Goal: Task Accomplishment & Management: Use online tool/utility

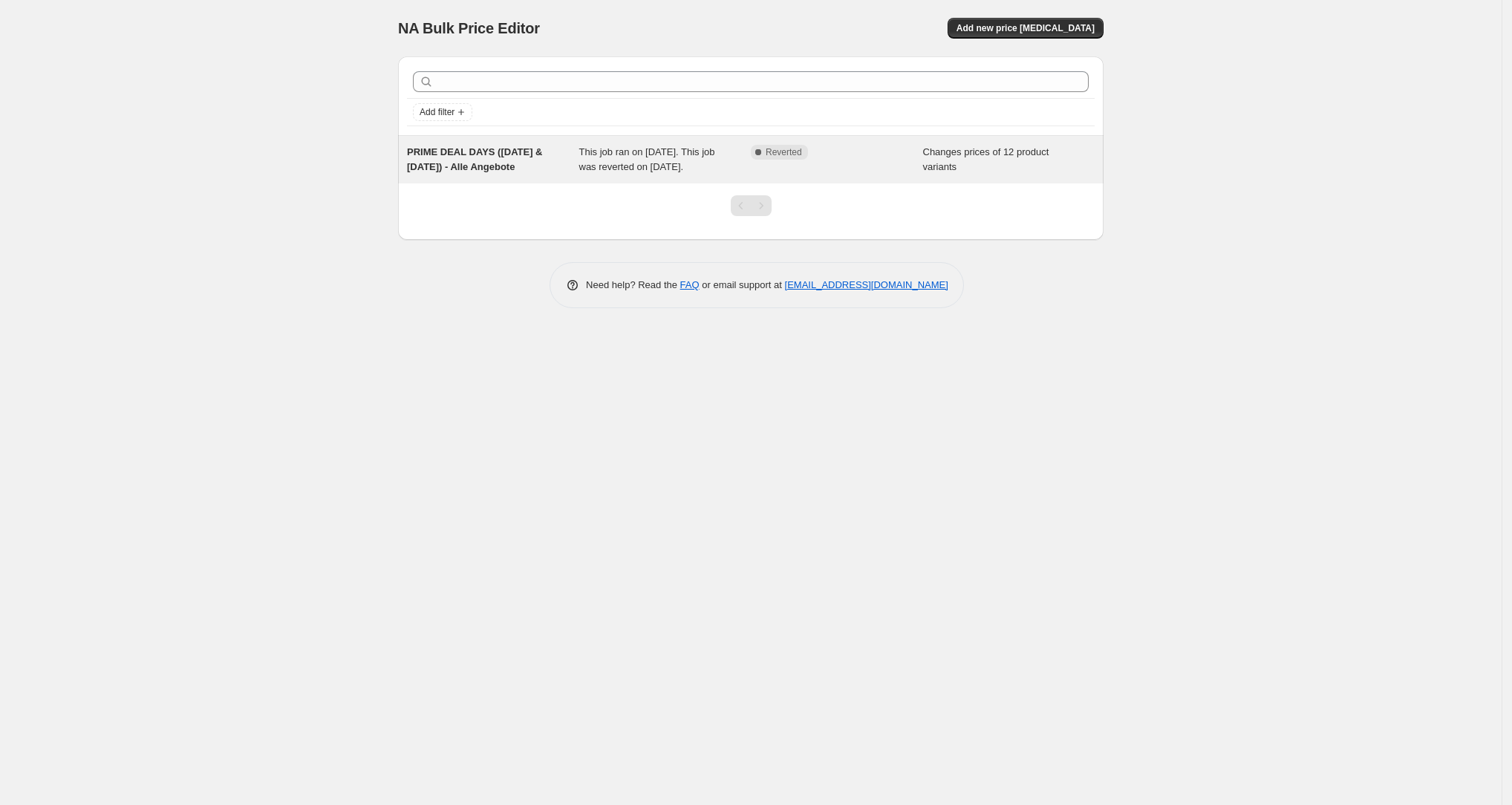
click at [1012, 162] on div "Changes prices of 12 product variants" at bounding box center [1009, 160] width 173 height 29
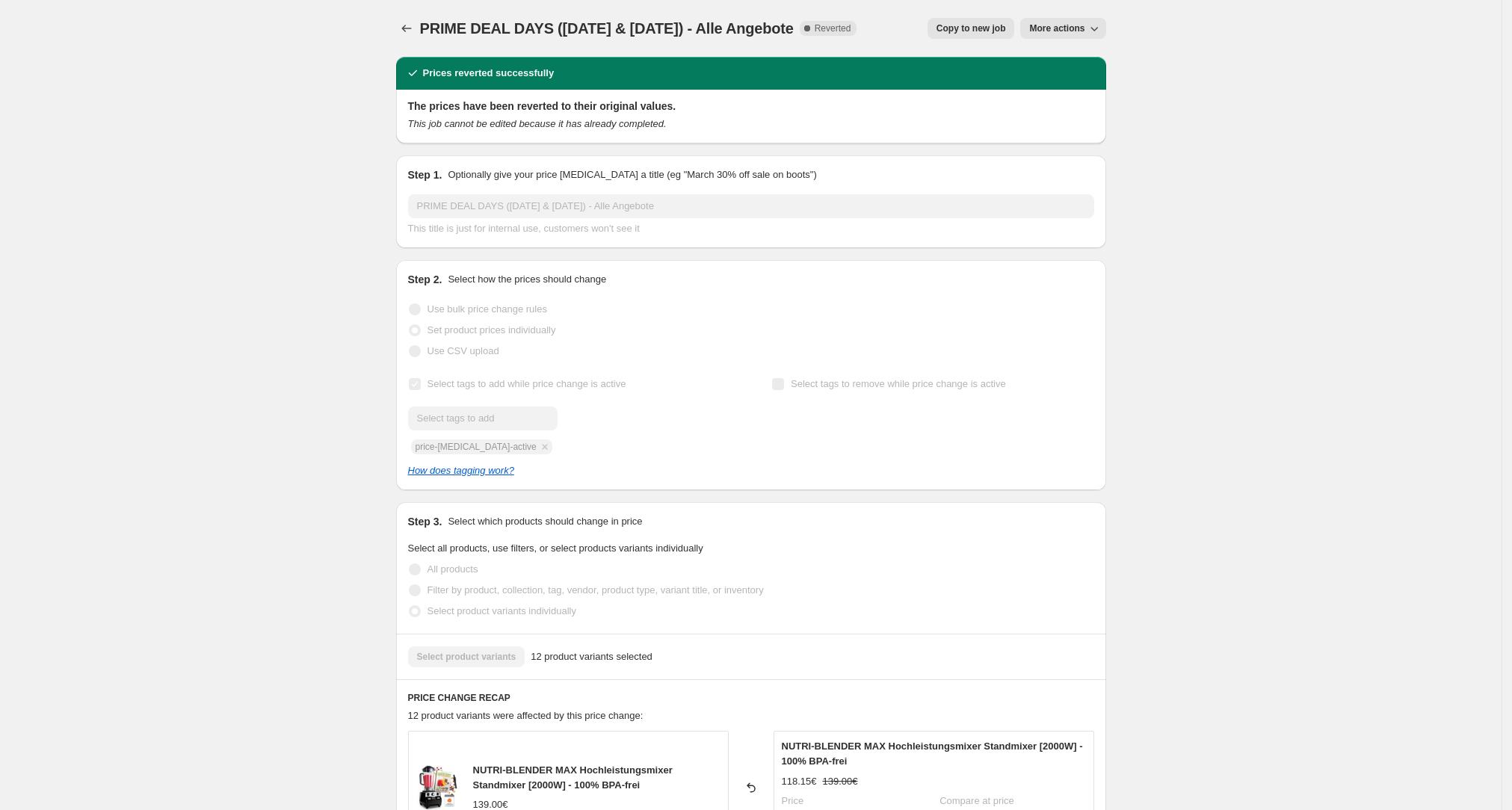
click at [989, 29] on span "Copy to new job" at bounding box center [971, 28] width 70 height 12
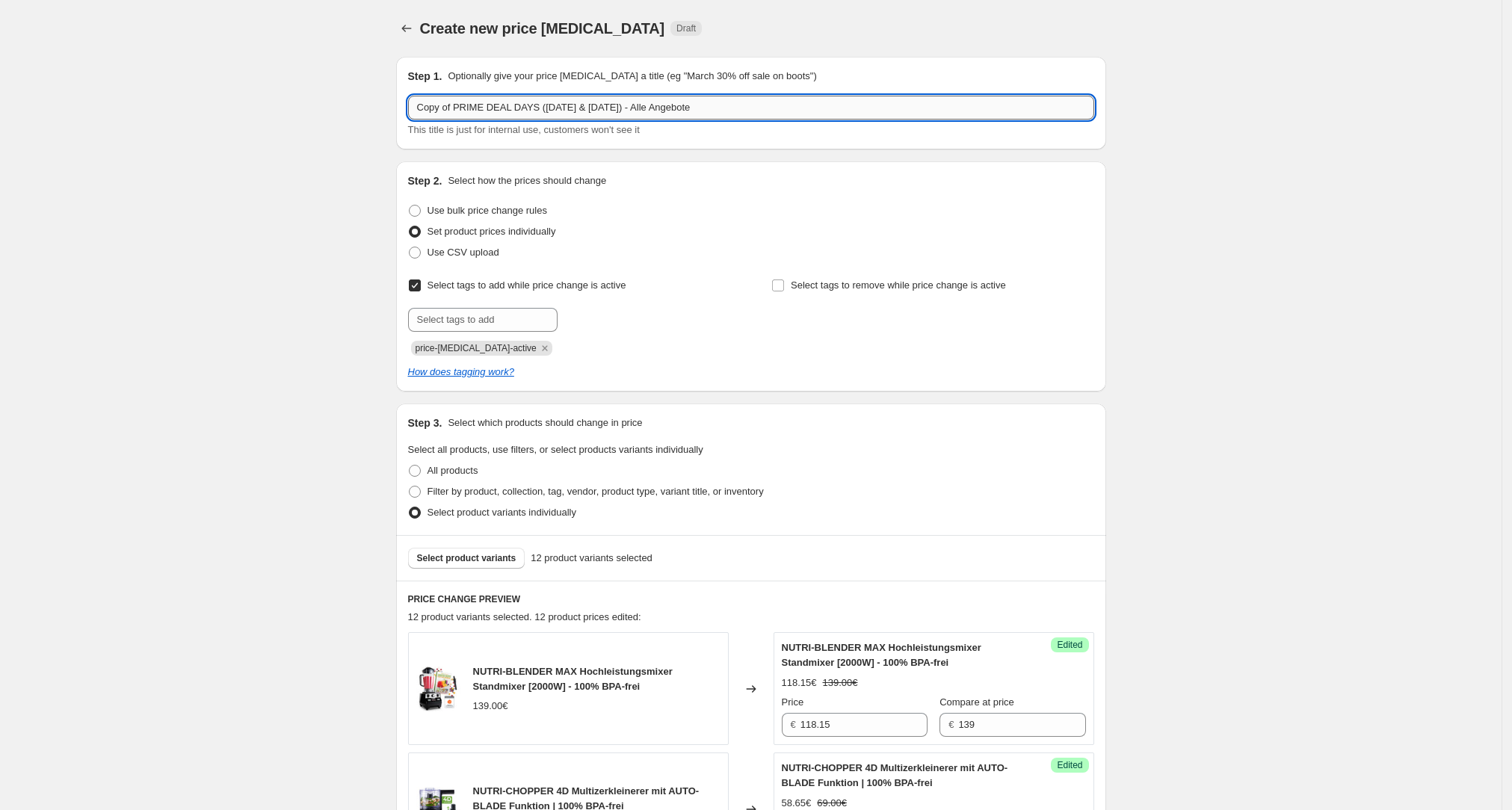
click at [523, 112] on input "Copy of PRIME DEAL DAYS ([DATE] & [DATE]) - Alle Angebote" at bounding box center [751, 107] width 686 height 24
click at [523, 111] on input "Copy of PRIME DEAL DAYS ([DATE] & [DATE]) - Alle Angebote" at bounding box center [751, 107] width 686 height 24
click at [601, 116] on input "Copy of PRIME DEAL DAYS ([DATE] & [DATE]) - Alle Angebote" at bounding box center [751, 107] width 686 height 24
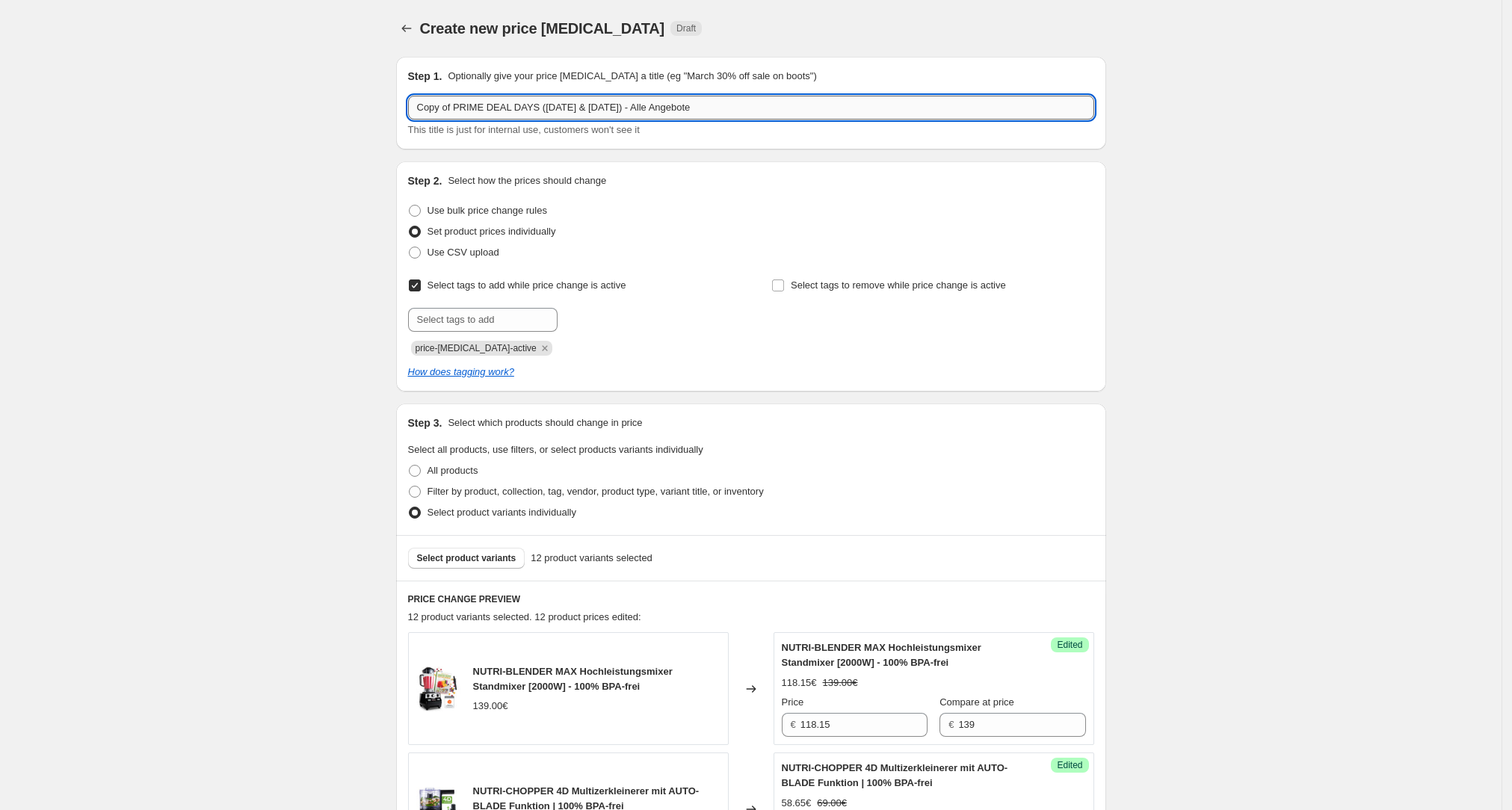
click at [601, 116] on input "Copy of PRIME DEAL DAYS ([DATE] & [DATE]) - Alle Angebote" at bounding box center [751, 107] width 686 height 24
paste input "[DATE] - [DATE]"
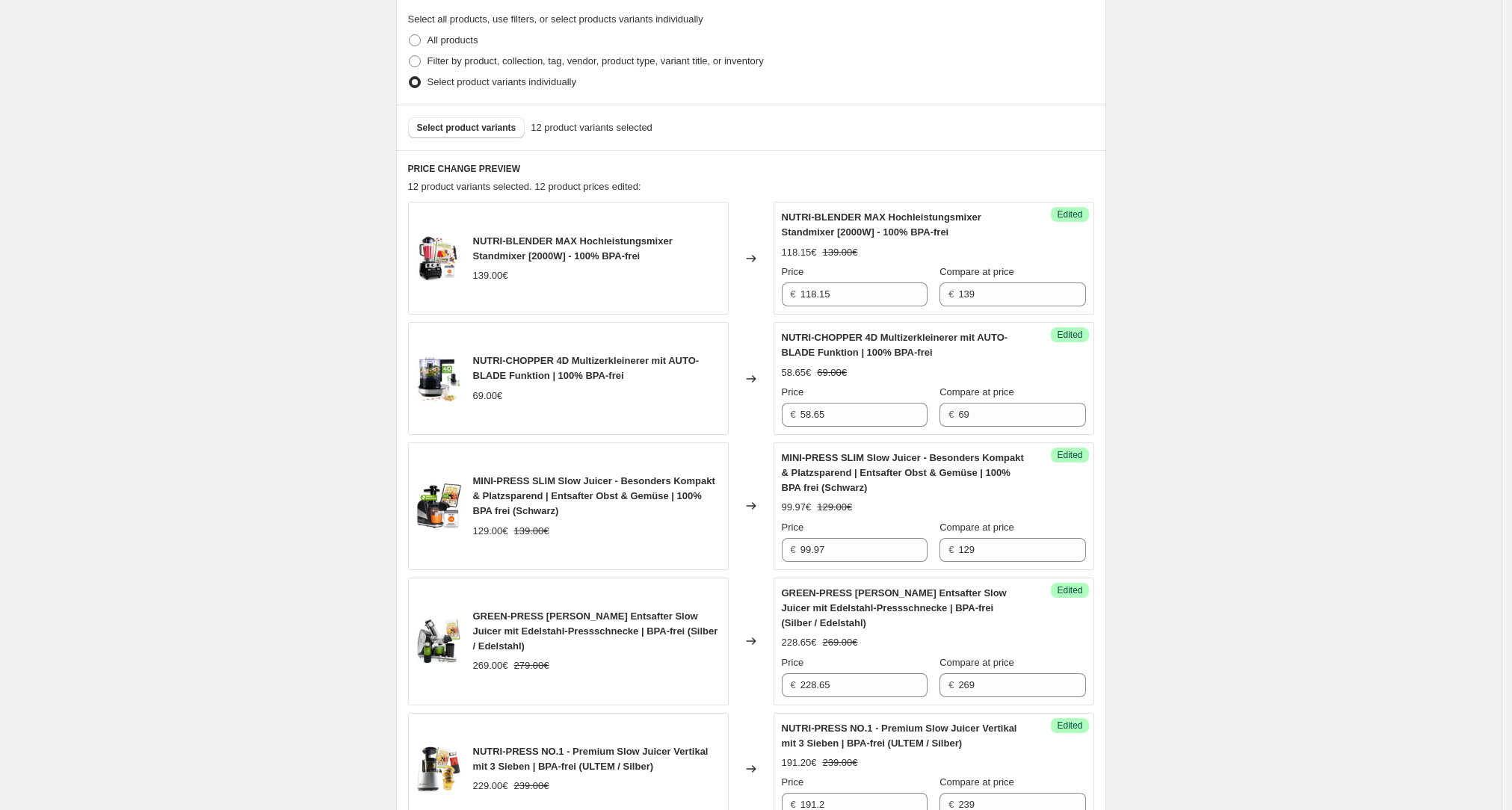
scroll to position [439, 0]
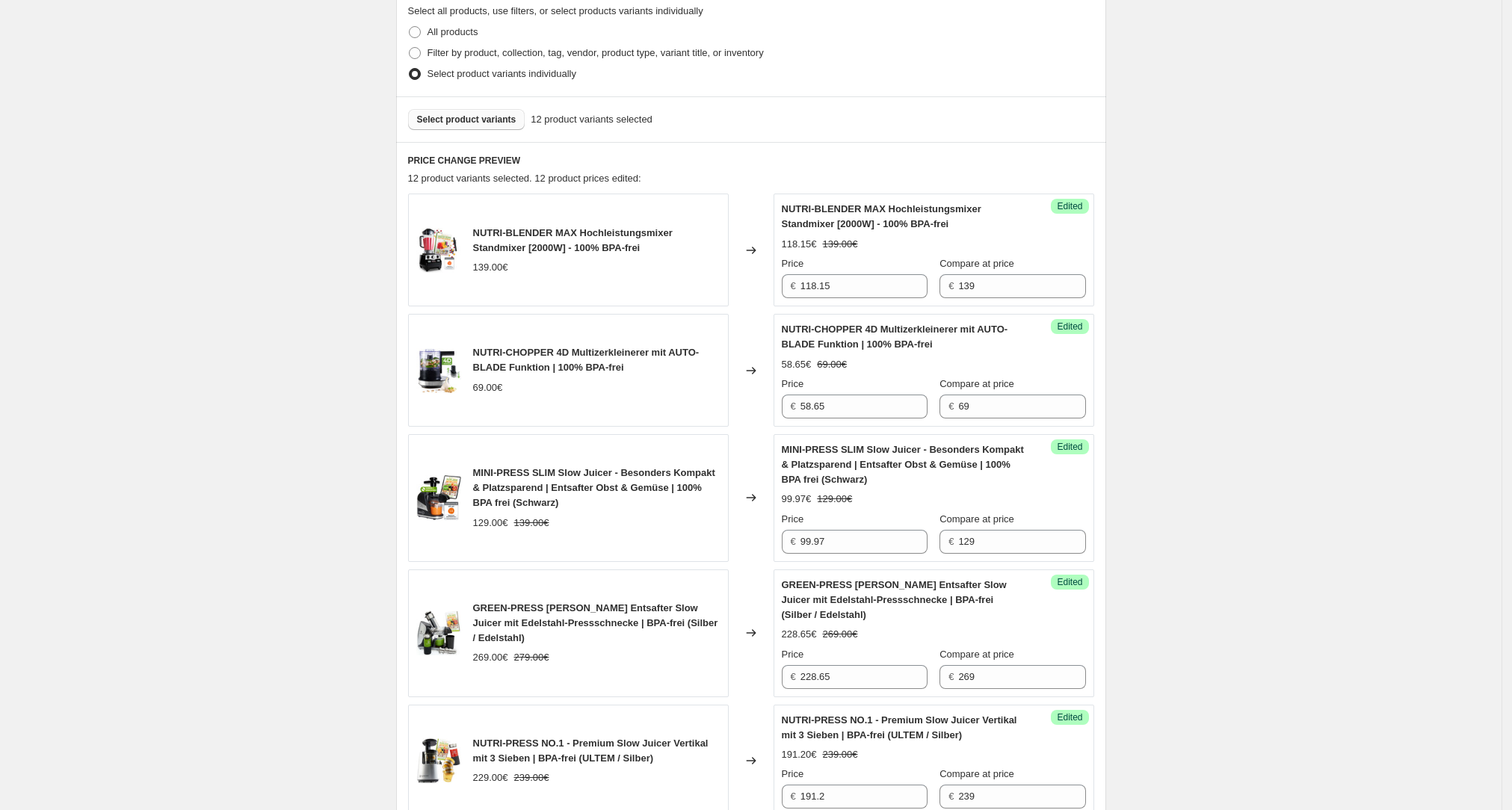
click at [486, 128] on button "Select product variants" at bounding box center [466, 120] width 117 height 21
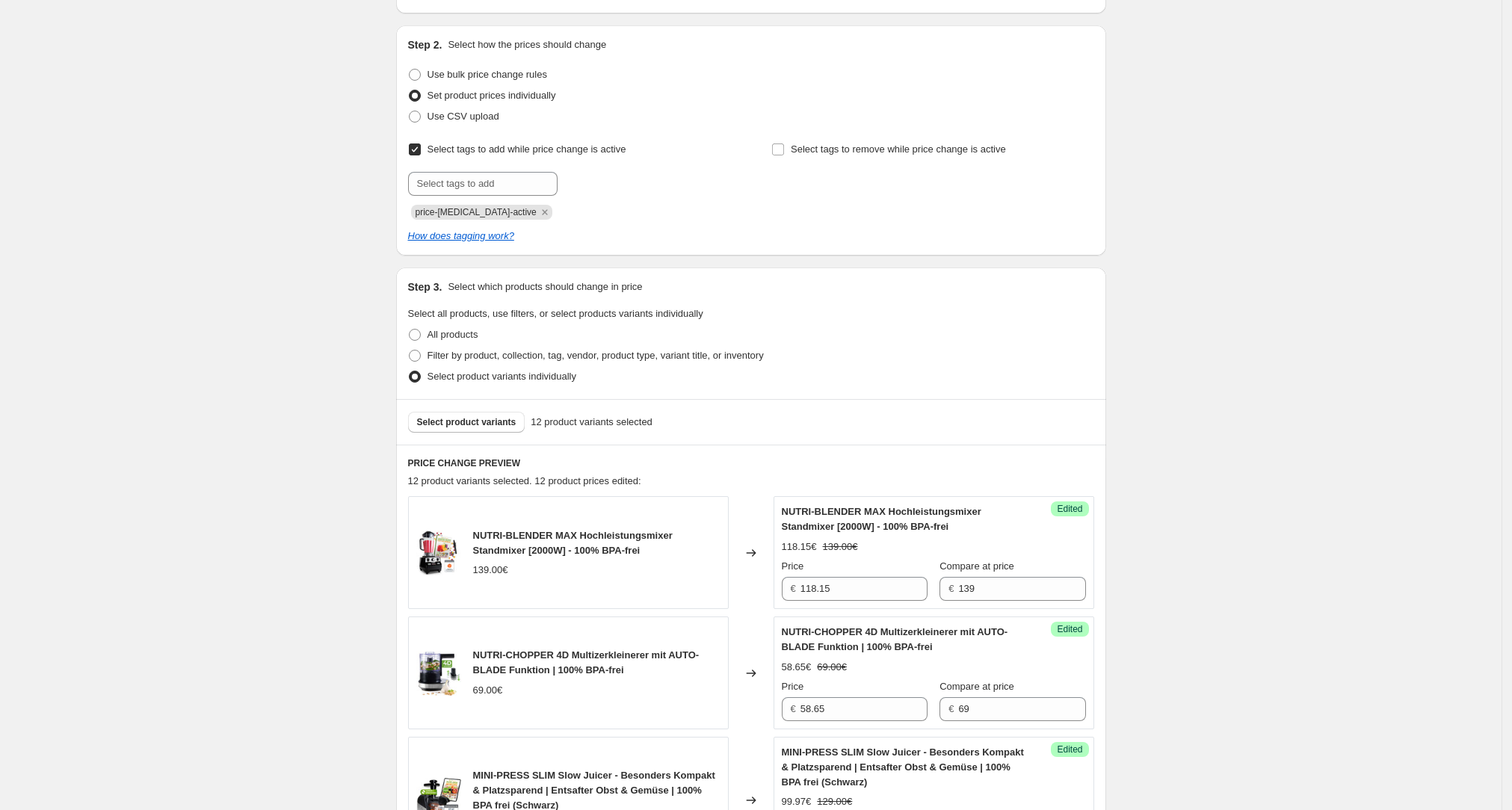
scroll to position [0, 0]
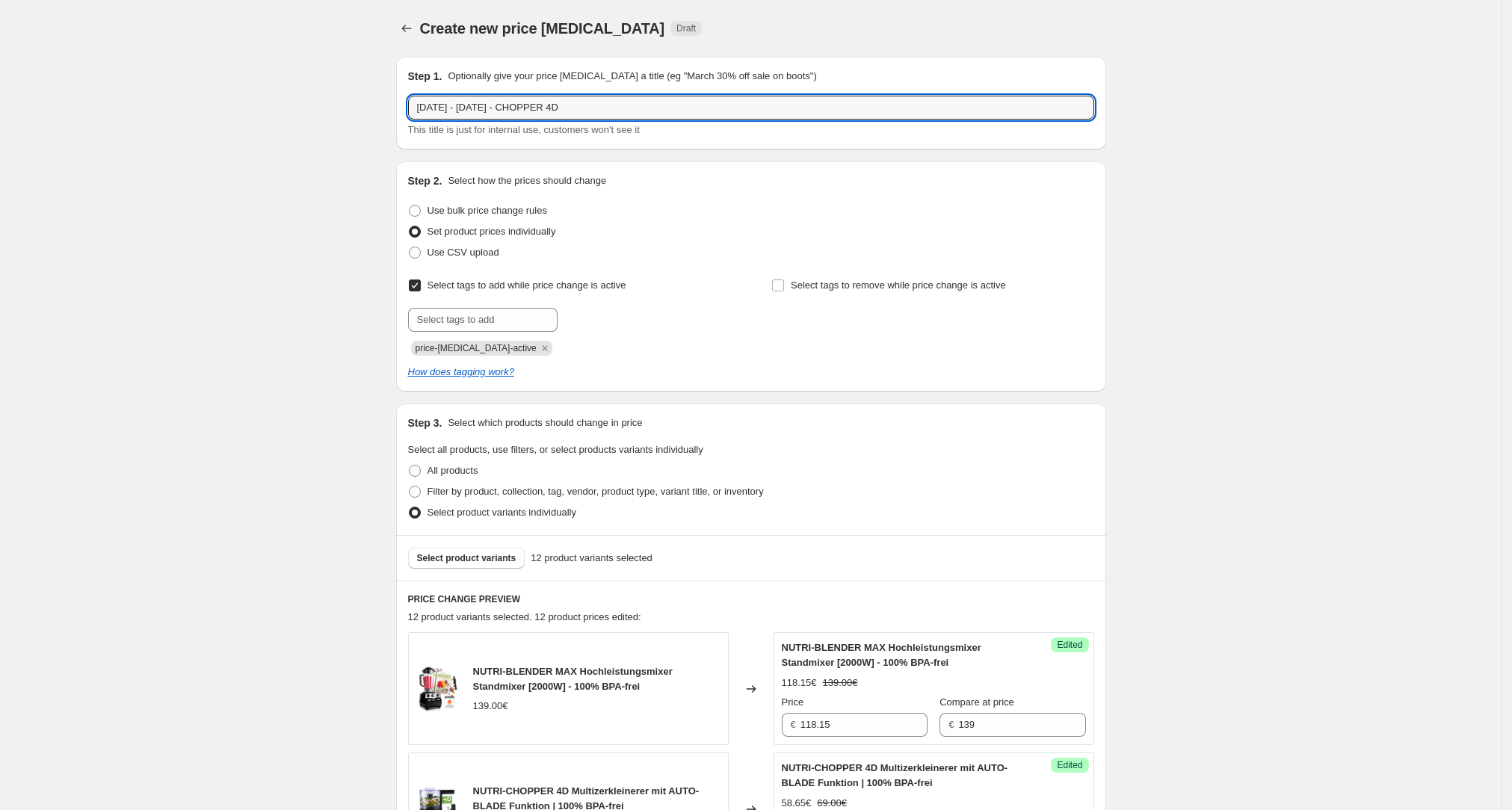
drag, startPoint x: 576, startPoint y: 110, endPoint x: 351, endPoint y: 101, distance: 225.2
type input "e"
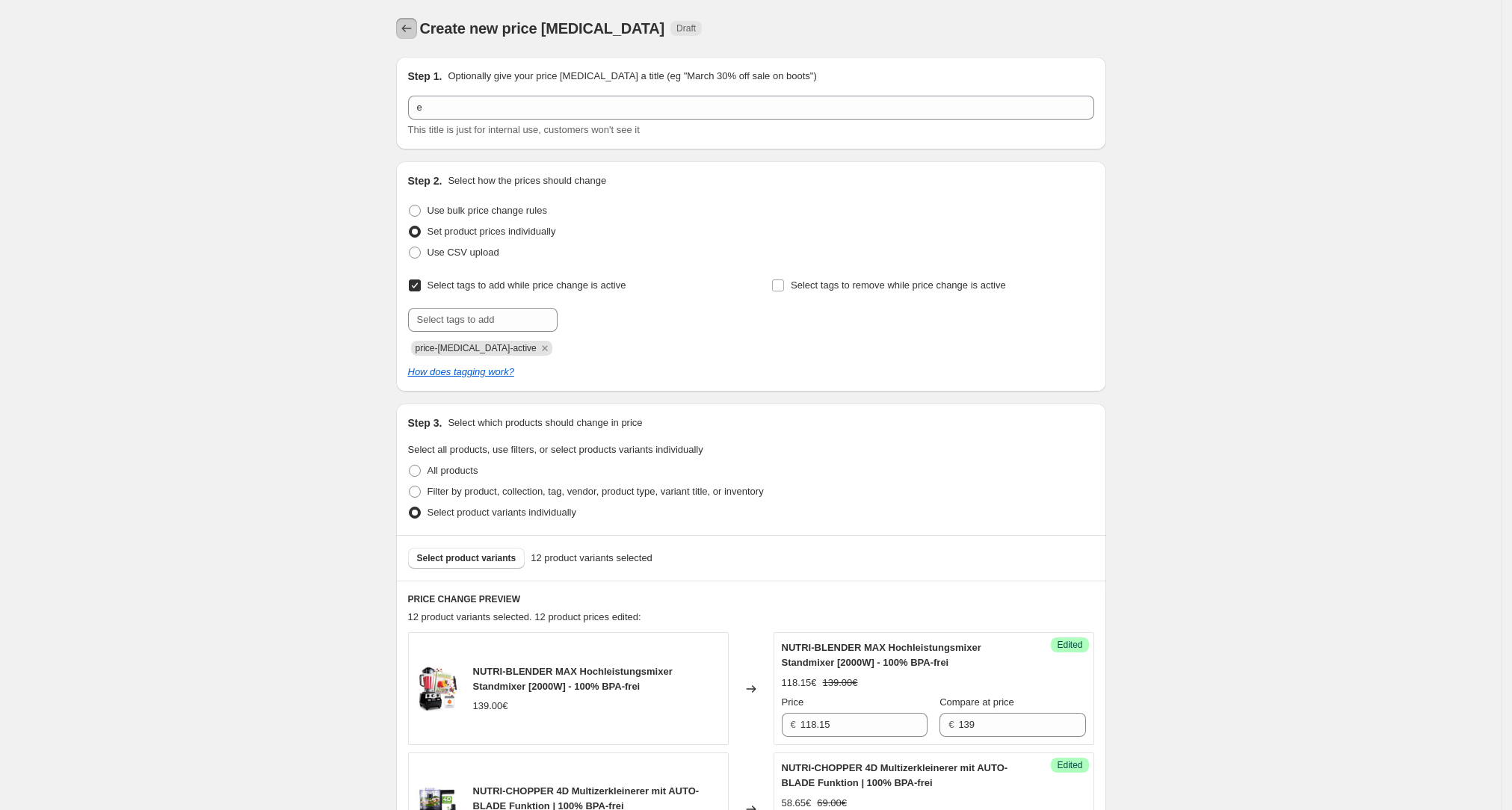
click at [405, 29] on icon "Price change jobs" at bounding box center [406, 29] width 15 height 15
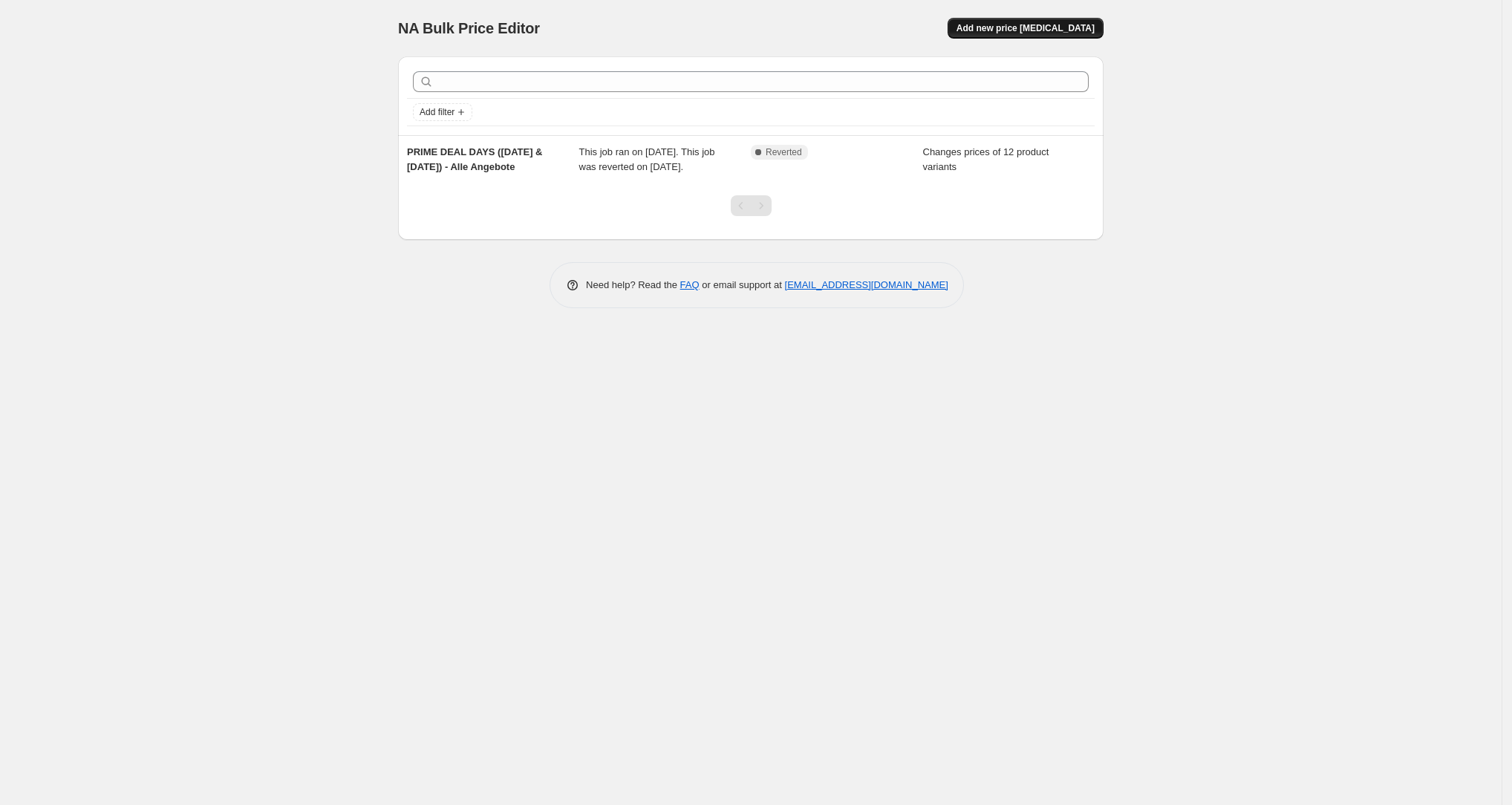
click at [1050, 37] on button "Add new price [MEDICAL_DATA]" at bounding box center [1025, 28] width 156 height 21
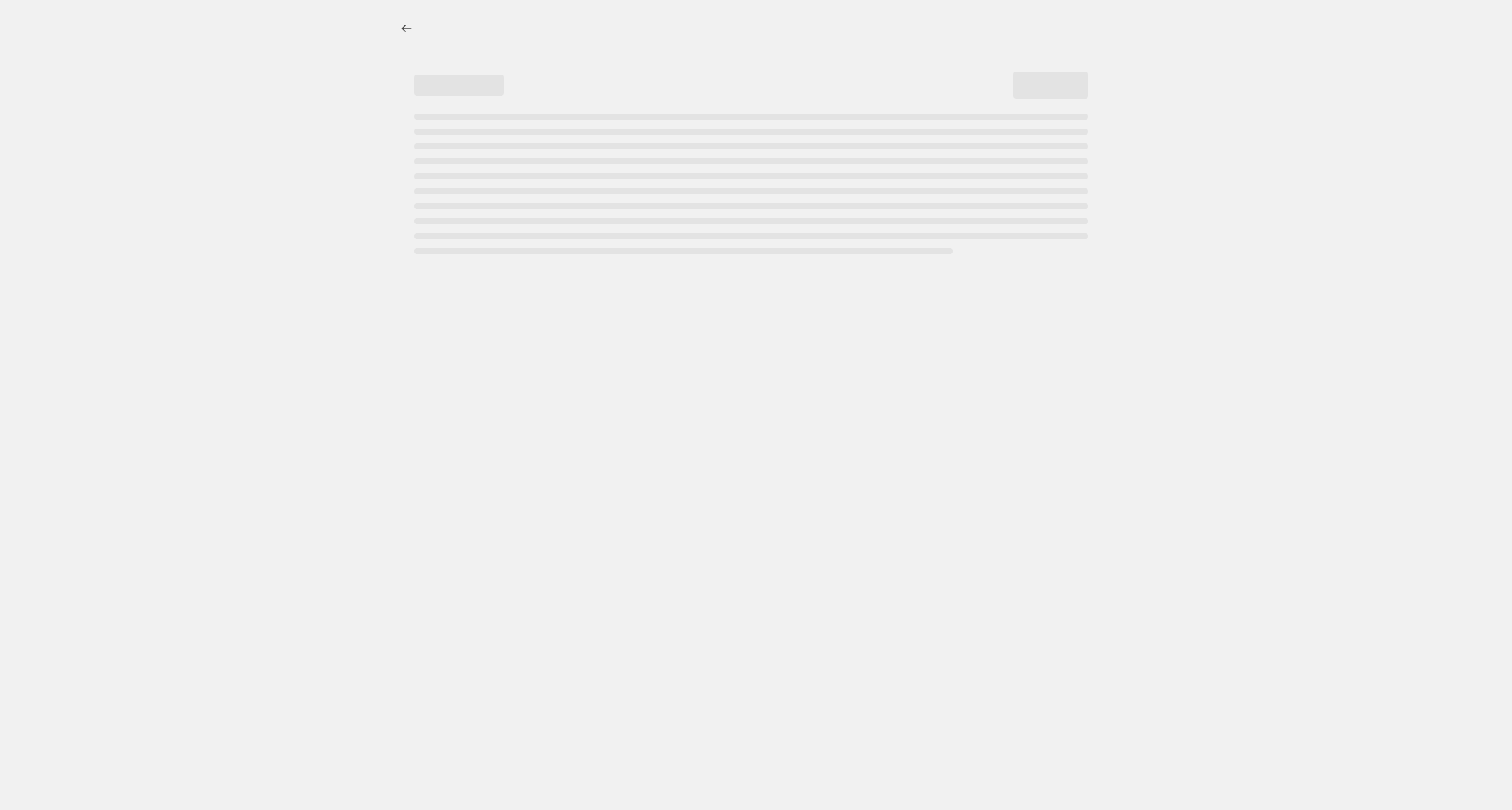
select select "percentage"
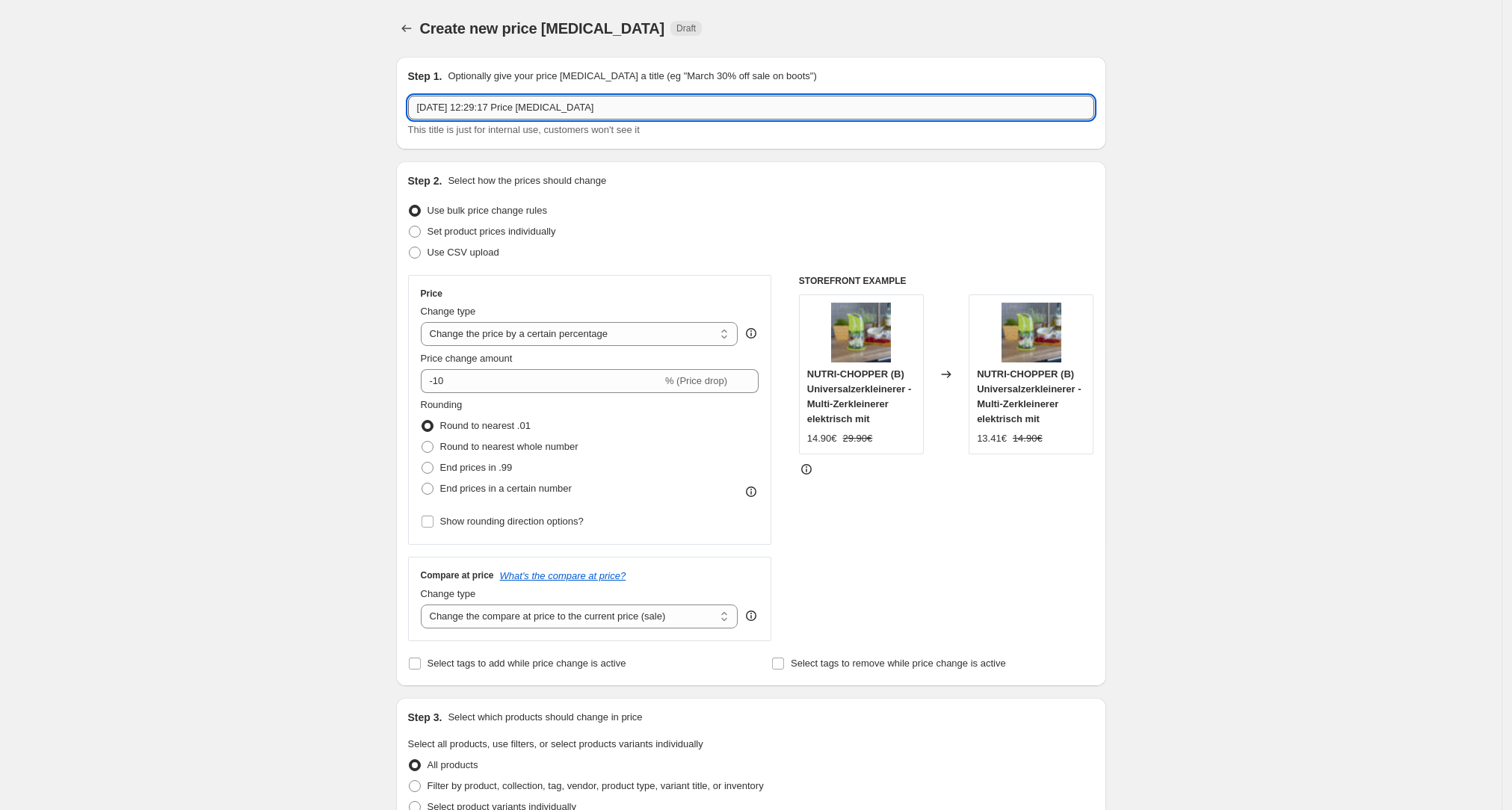
click at [523, 110] on input "[DATE] 12:29:17 Price [MEDICAL_DATA]" at bounding box center [751, 107] width 686 height 24
paste input "[DATE] - [DATE] - CHOPPER 4D"
type input "[DATE] - [DATE] - CHOPPER 4D"
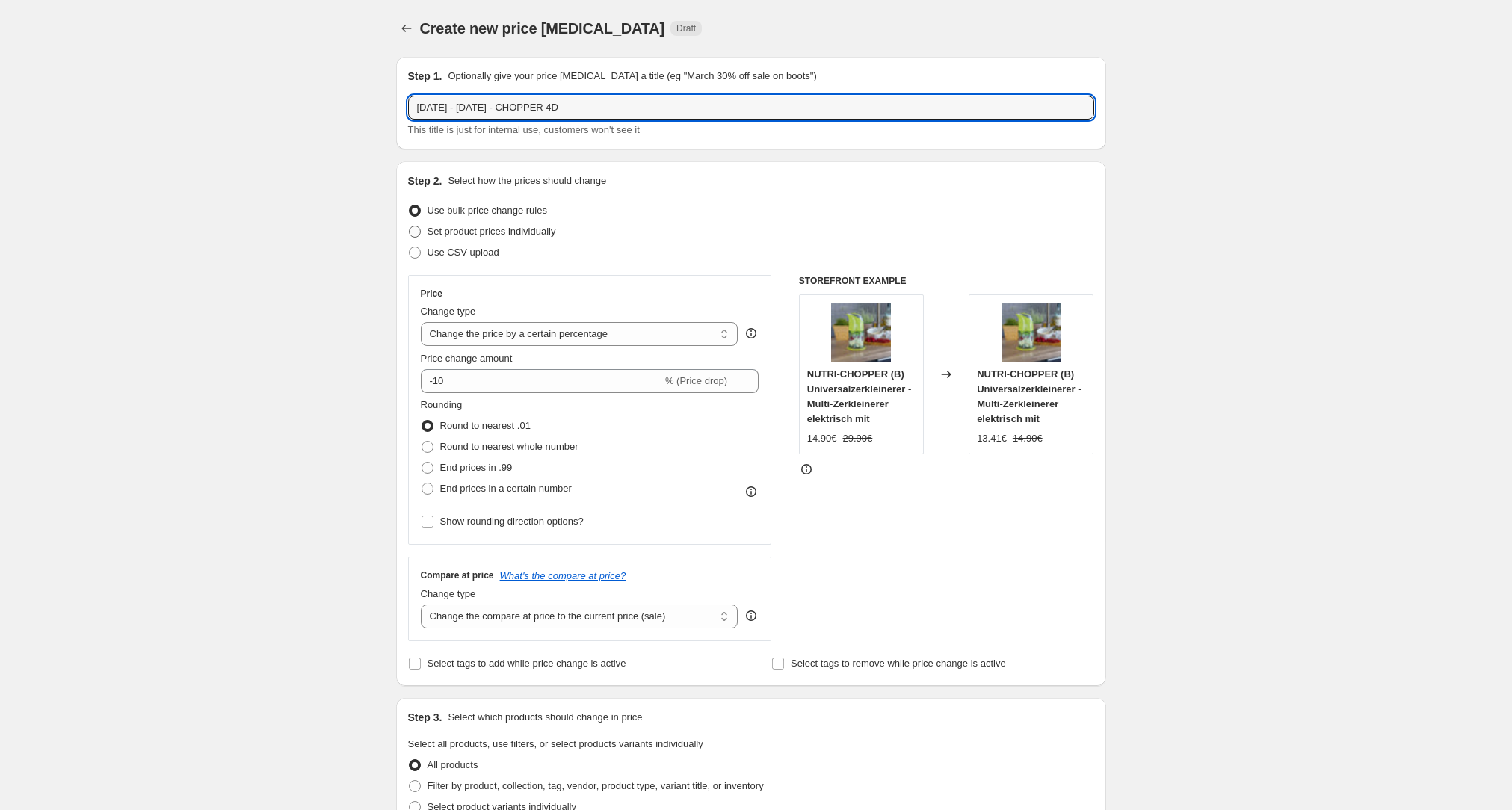
click at [496, 233] on span "Set product prices individually" at bounding box center [491, 232] width 129 height 11
click at [410, 226] on input "Set product prices individually" at bounding box center [409, 226] width 1 height 1
radio input "true"
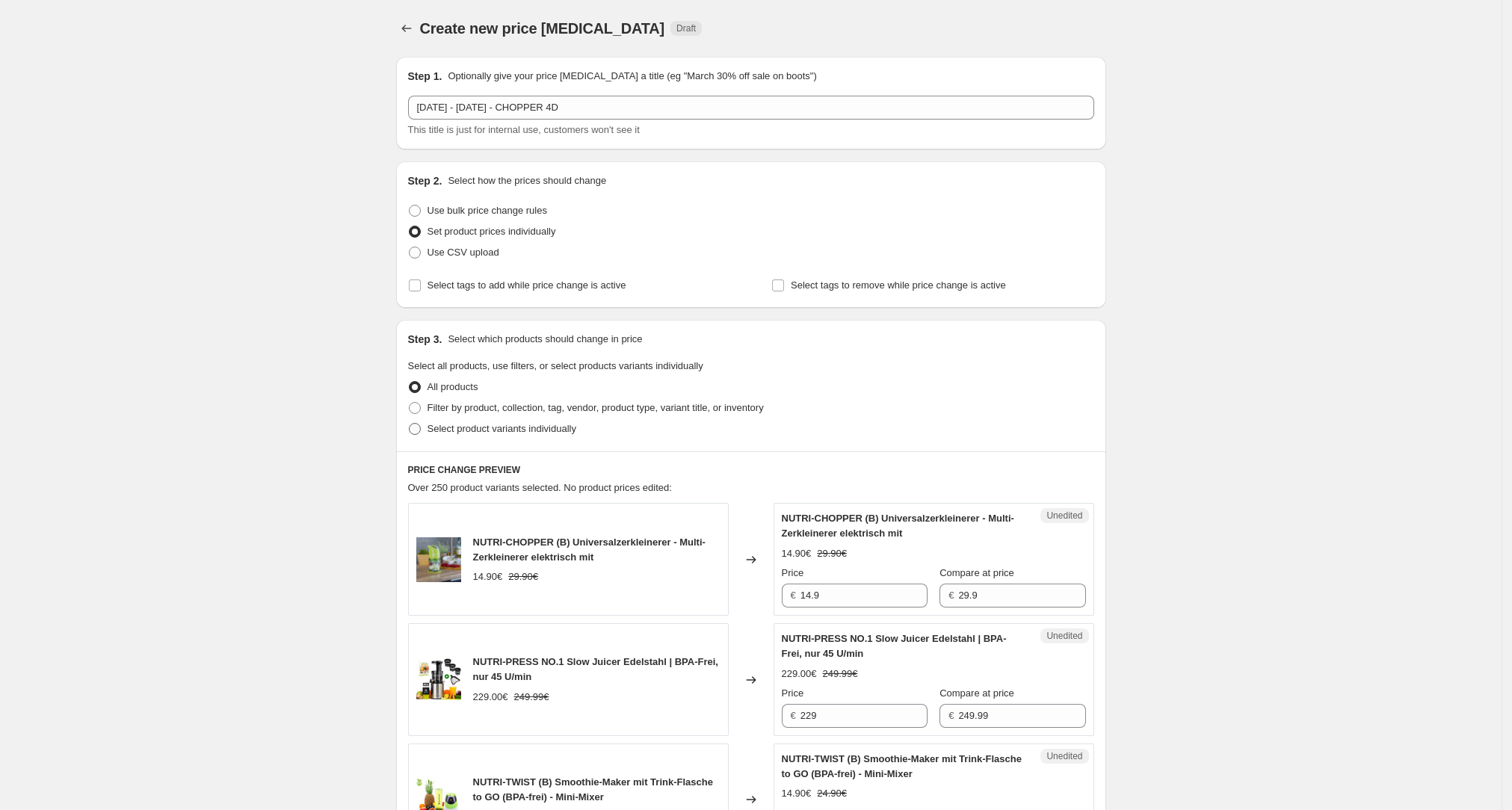
click at [529, 432] on span "Select product variants individually" at bounding box center [502, 428] width 149 height 11
click at [410, 423] on input "Select product variants individually" at bounding box center [409, 423] width 1 height 1
radio input "true"
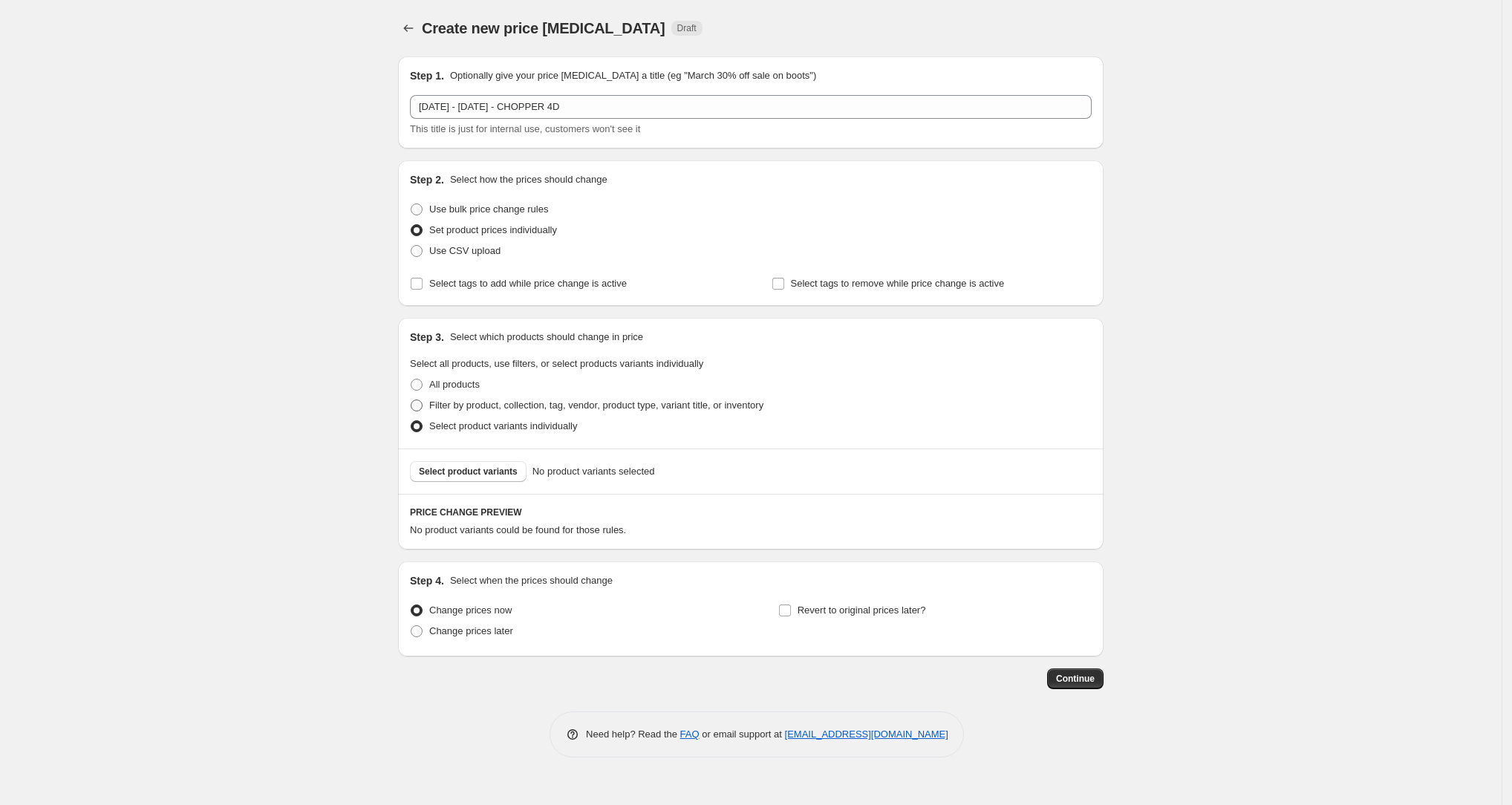
click at [518, 410] on span "Filter by product, collection, tag, vendor, product type, variant title, or inv…" at bounding box center [596, 405] width 334 height 11
click at [411, 400] on input "Filter by product, collection, tag, vendor, product type, variant title, or inv…" at bounding box center [411, 400] width 1 height 1
radio input "true"
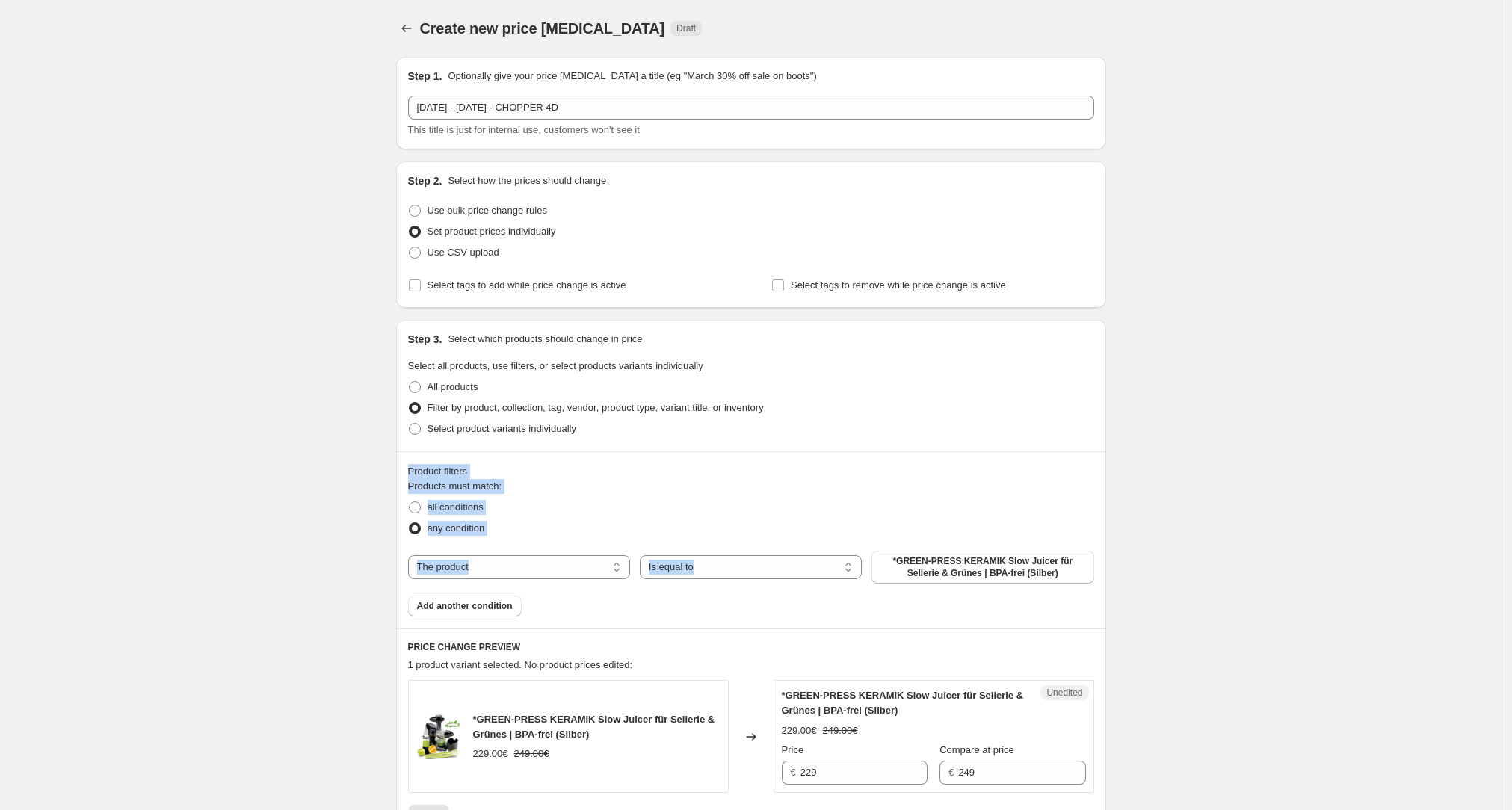
drag, startPoint x: 1499, startPoint y: 435, endPoint x: 1520, endPoint y: 556, distance: 122.8
click at [1501, 577] on div "Create new price [MEDICAL_DATA]. This page is ready Create new price [MEDICAL_D…" at bounding box center [750, 535] width 1501 height 1070
click at [1002, 558] on span "*GREEN-PRESS KERAMIK Slow Juicer für Sellerie & Grünes | BPA-frei (Silber)" at bounding box center [982, 567] width 204 height 24
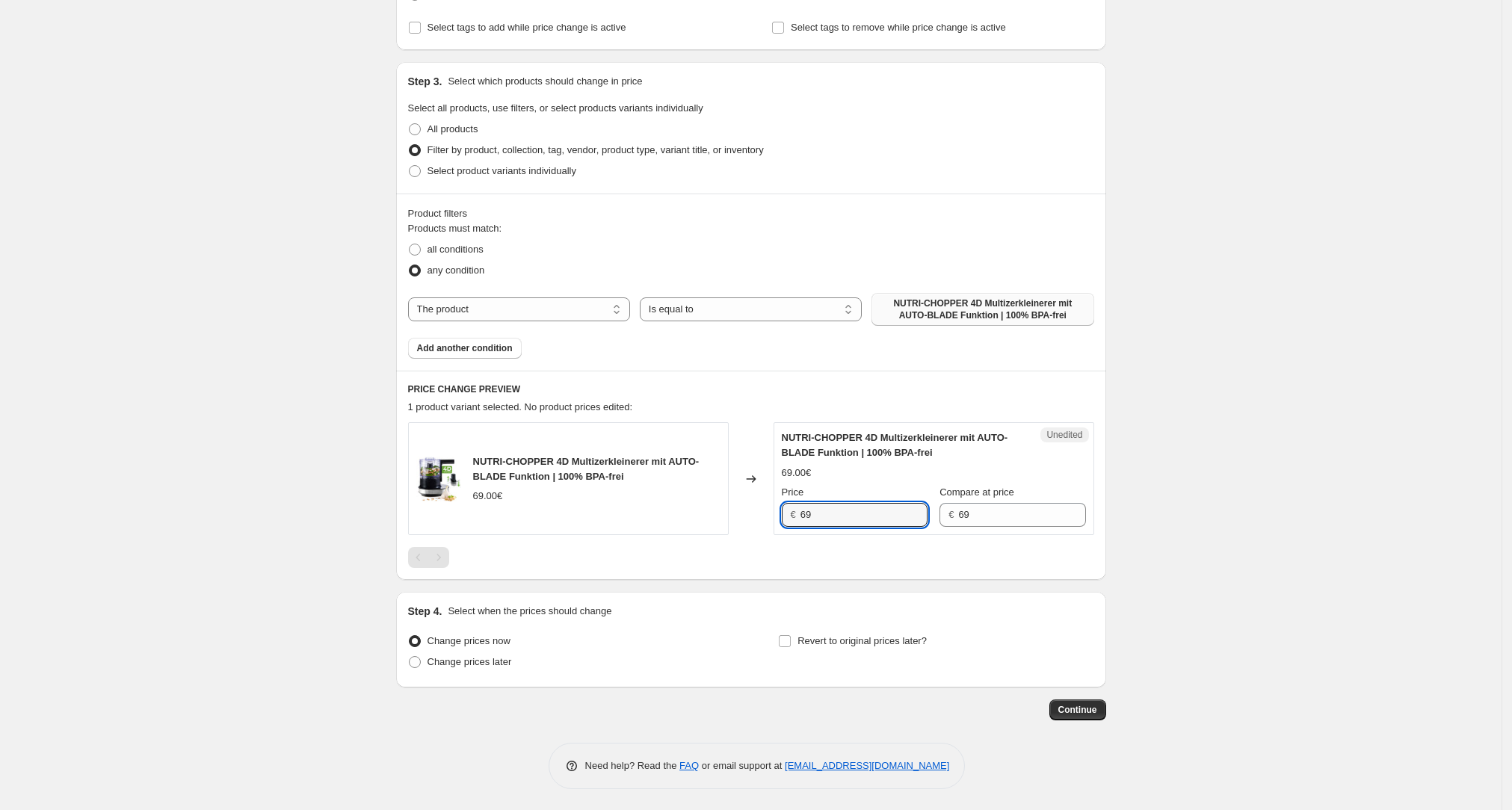
drag, startPoint x: 828, startPoint y: 516, endPoint x: 704, endPoint y: 516, distance: 124.0
click at [704, 516] on div "NUTRI-CHOPPER 4D Multizerkleinerer mit AUTO-BLADE Funktion | 100% BPA-frei 69.0…" at bounding box center [751, 478] width 686 height 113
paste input "58,65"
click at [817, 518] on input "58,65" at bounding box center [863, 514] width 127 height 24
type input "58.65"
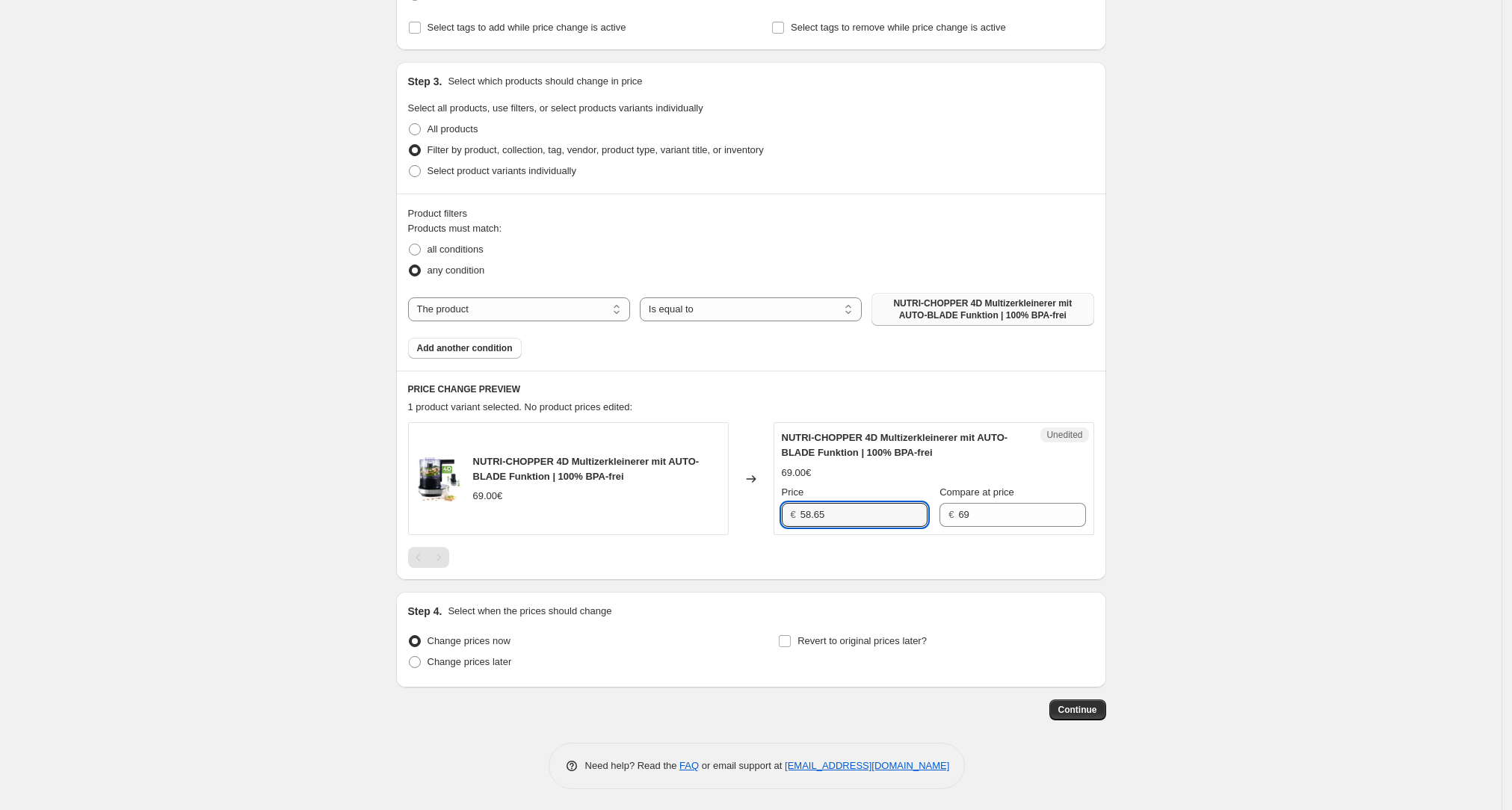
click at [318, 623] on div "Create new price [MEDICAL_DATA]. This page is ready Create new price [MEDICAL_D…" at bounding box center [750, 277] width 1501 height 1070
click at [813, 638] on span "Revert to original prices later?" at bounding box center [862, 640] width 129 height 11
click at [790, 638] on input "Revert to original prices later?" at bounding box center [785, 640] width 12 height 12
checkbox input "true"
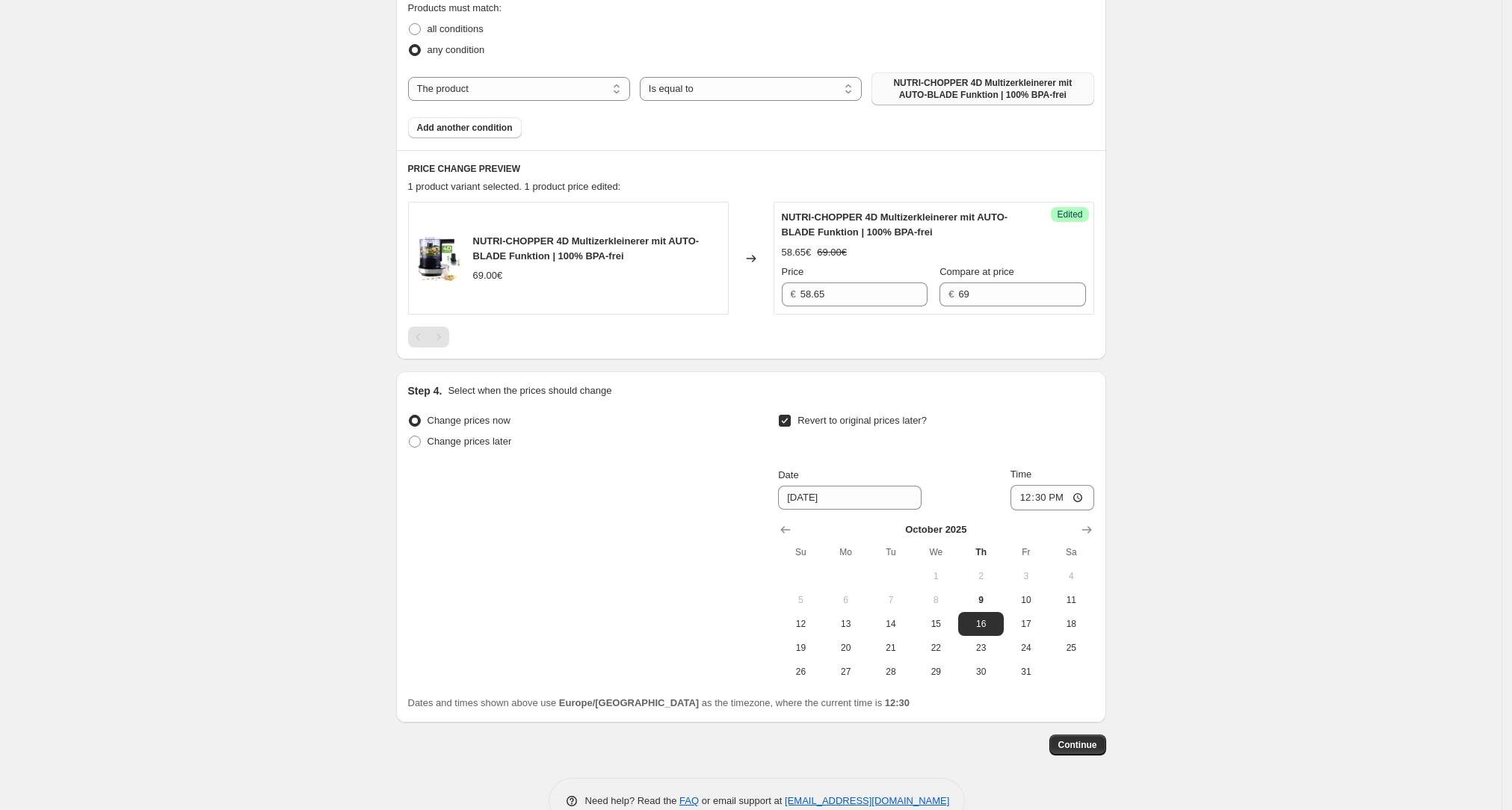
scroll to position [490, 0]
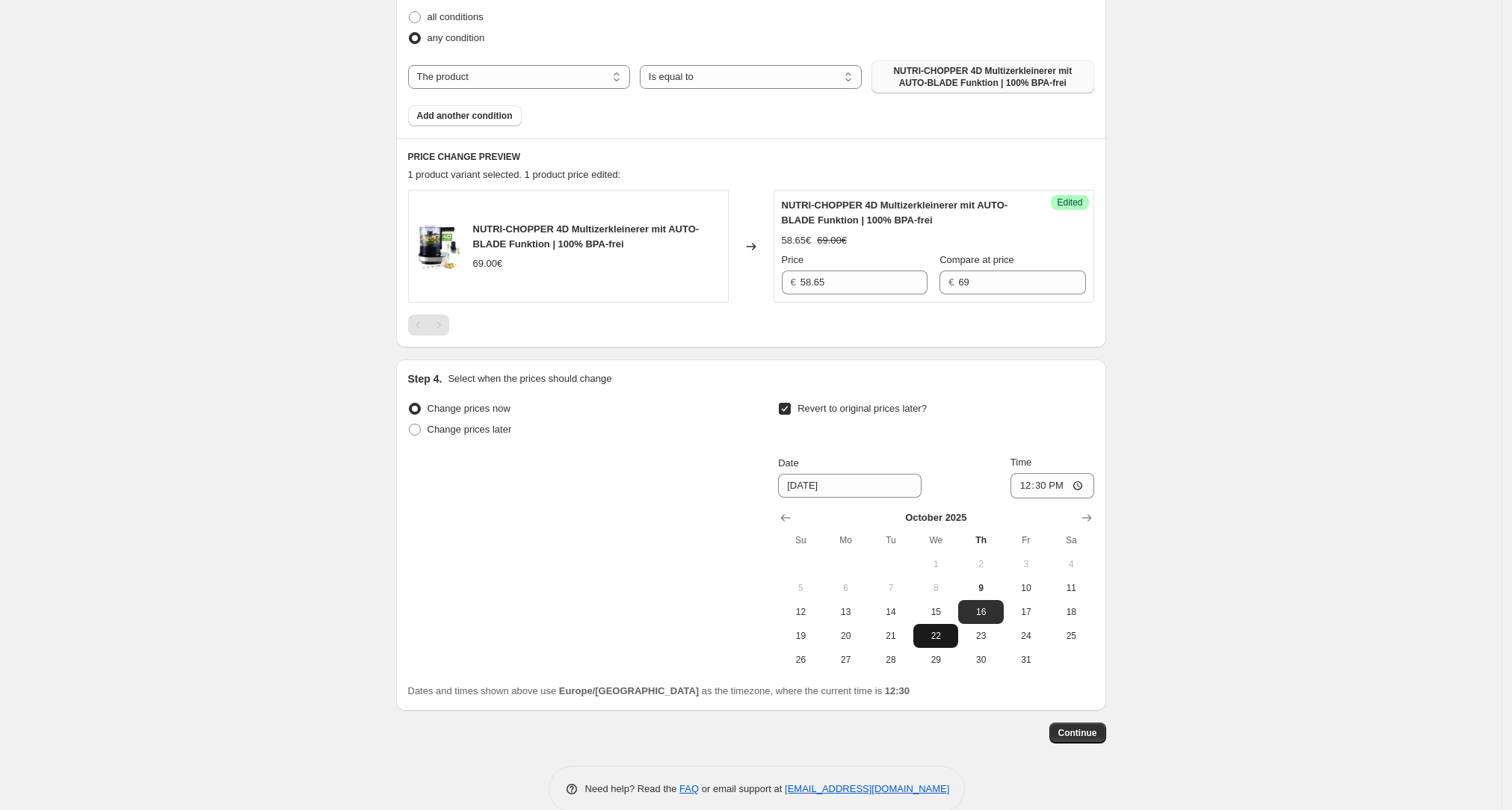
click at [936, 644] on button "22" at bounding box center [935, 636] width 45 height 24
type input "[DATE]"
click at [1054, 482] on input "12:30" at bounding box center [1052, 486] width 84 height 25
type input "23:59"
click at [1292, 459] on div "Create new price [MEDICAL_DATA]. This page is ready Create new price [MEDICAL_D…" at bounding box center [750, 173] width 1501 height 1325
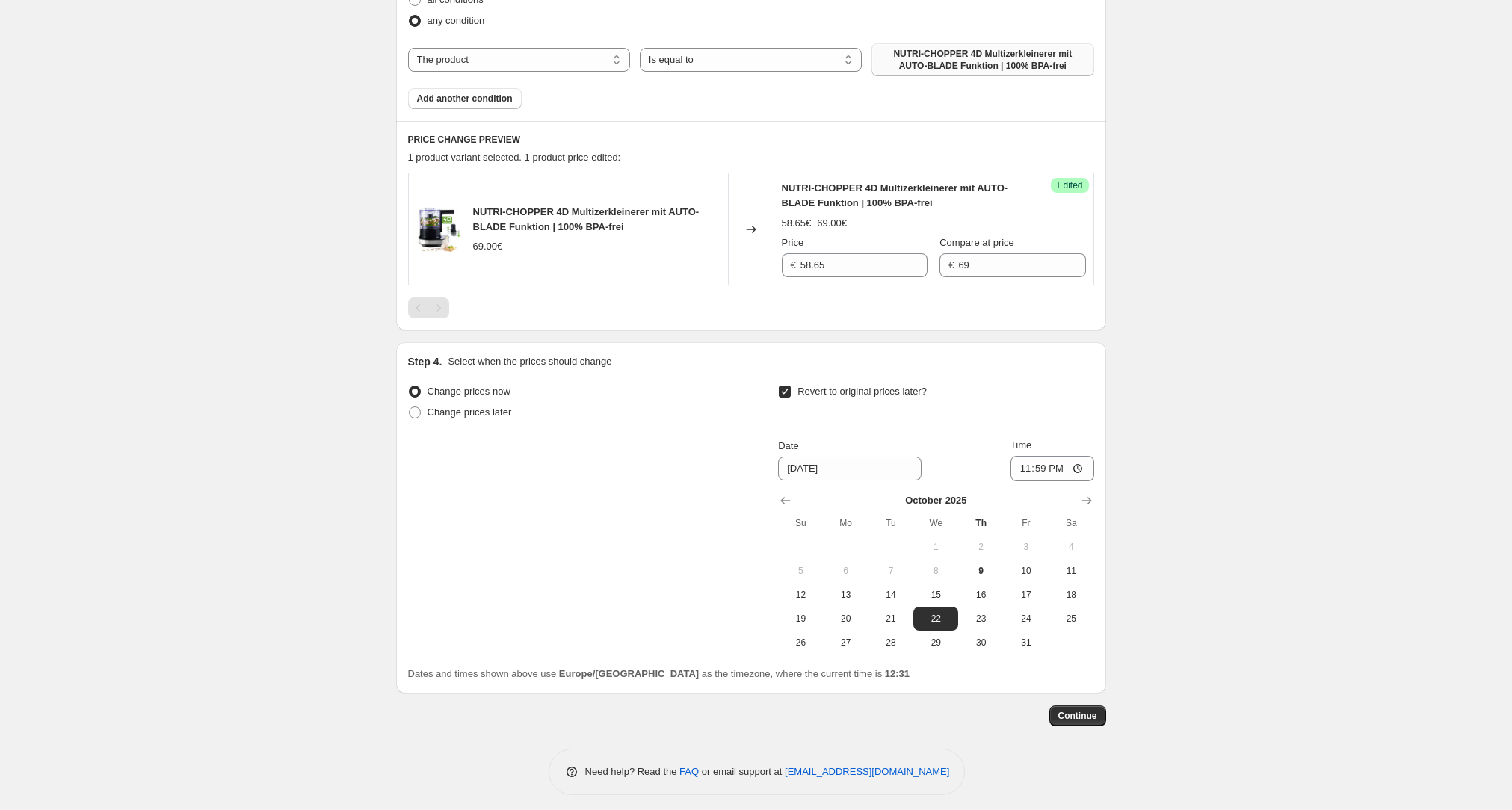
scroll to position [514, 0]
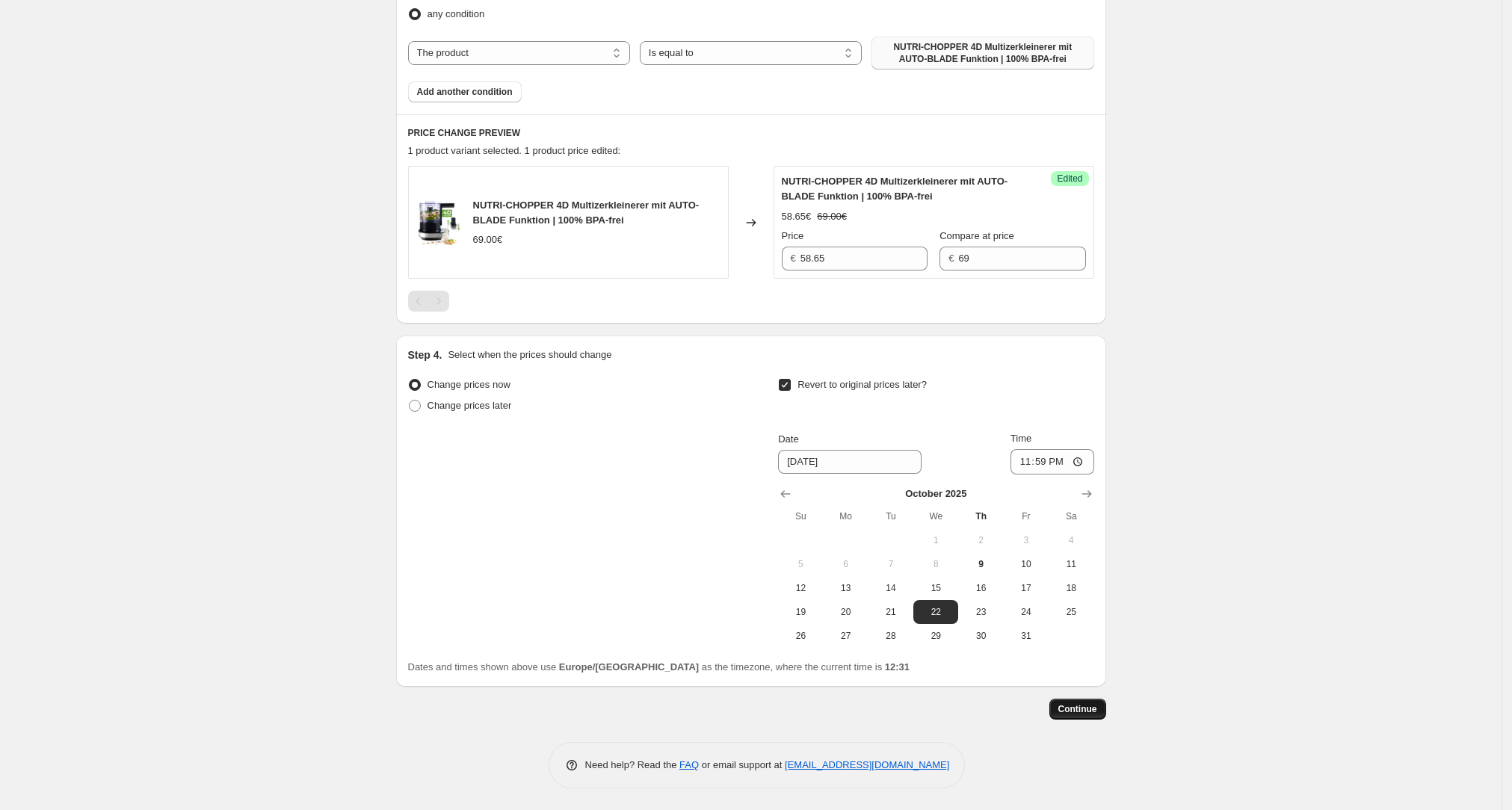
click at [1075, 713] on span "Continue" at bounding box center [1077, 709] width 38 height 12
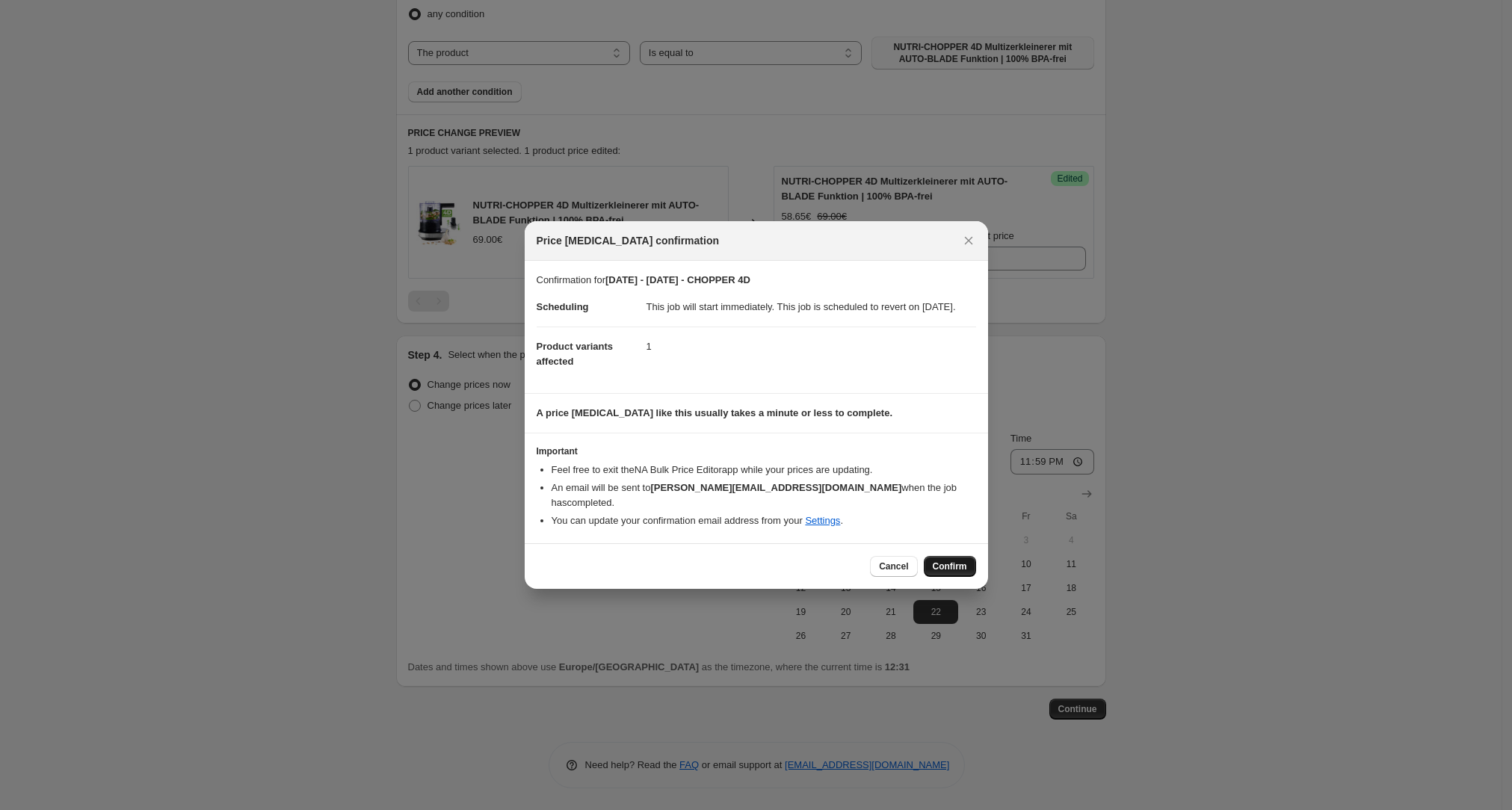
click at [941, 563] on span "Confirm" at bounding box center [950, 566] width 34 height 12
